Goal: Information Seeking & Learning: Find specific fact

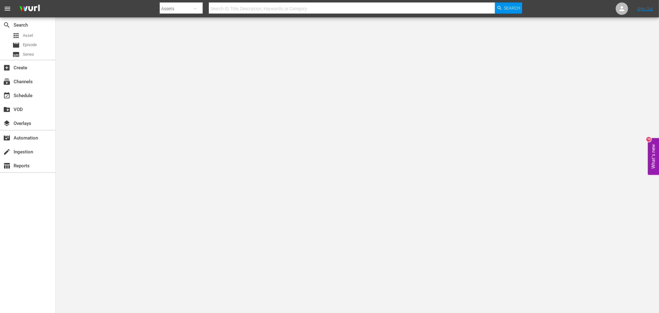
click at [333, 7] on input "text" at bounding box center [352, 8] width 286 height 15
type input "jesse owens"
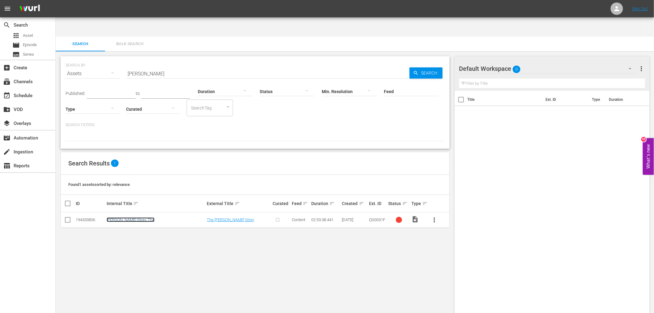
click at [134, 217] on link "[PERSON_NAME] Story, The" at bounding box center [131, 219] width 48 height 5
click at [351, 263] on div "SEARCH BY Search By Assets Search ID, Title, Description, Keywords, or Category…" at bounding box center [255, 191] width 399 height 281
click at [330, 228] on div "SEARCH BY Search By Assets Search ID, Title, Description, Keywords, or Category…" at bounding box center [255, 191] width 399 height 281
click at [426, 67] on span "Search" at bounding box center [431, 72] width 24 height 11
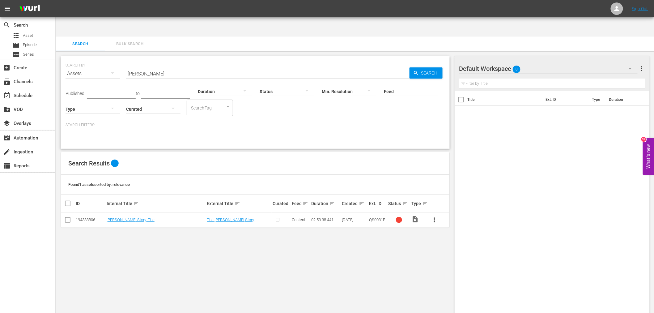
click at [204, 66] on input "[PERSON_NAME]" at bounding box center [267, 73] width 283 height 15
drag, startPoint x: 220, startPoint y: 39, endPoint x: 209, endPoint y: 44, distance: 12.2
click at [210, 59] on div "SEARCH BY Search By Assets Search ID, Title, Description, Keywords, or Category…" at bounding box center [255, 70] width 379 height 22
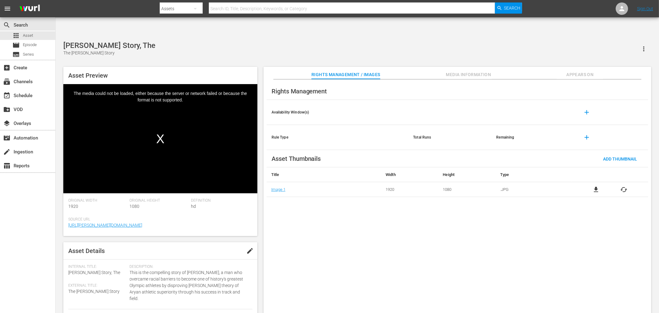
click at [397, 285] on div "Rights Management Availability Window(s) add Rule Type Total Runs Remaining add…" at bounding box center [458, 201] width 388 height 244
click at [547, 225] on div "Rights Management Availability Window(s) add Rule Type Total Runs Remaining add…" at bounding box center [458, 201] width 388 height 244
drag, startPoint x: 434, startPoint y: 216, endPoint x: 439, endPoint y: 216, distance: 4.7
click at [439, 216] on div "Rights Management Availability Window(s) add Rule Type Total Runs Remaining add…" at bounding box center [458, 201] width 388 height 244
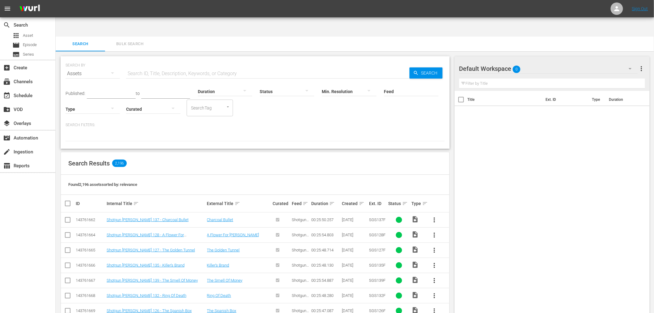
click at [150, 66] on input "text" at bounding box center [267, 73] width 283 height 15
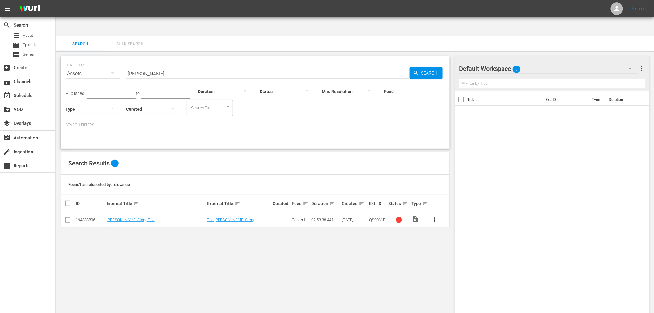
click at [262, 273] on div "SEARCH BY Search By Assets Search ID, Title, Description, Keywords, or Category…" at bounding box center [255, 191] width 399 height 281
drag, startPoint x: 137, startPoint y: 197, endPoint x: 141, endPoint y: 199, distance: 4.6
drag, startPoint x: 155, startPoint y: 54, endPoint x: 96, endPoint y: 50, distance: 58.9
click at [100, 59] on div "SEARCH BY Search By Assets Search ID, Title, Description, Keywords, or Category…" at bounding box center [255, 70] width 379 height 22
type input "[PERSON_NAME] story"
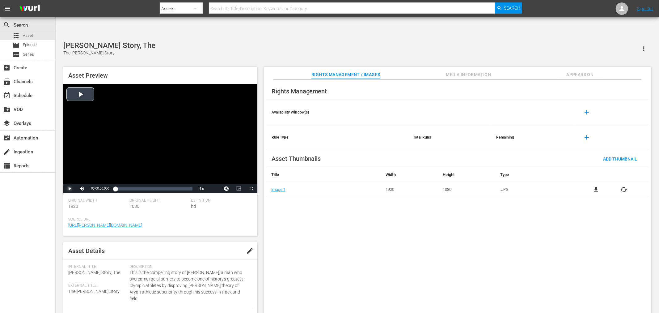
click at [70, 189] on span "Video Player" at bounding box center [70, 189] width 0 height 0
click at [145, 185] on div "Loaded : 0% 01:09:02.271 00:00:00.000" at bounding box center [153, 188] width 77 height 6
click at [193, 42] on div "Jesse Owens Story, The The Jesse Owens Story Asset Preview Video Player is load…" at bounding box center [357, 180] width 594 height 278
